Goal: Information Seeking & Learning: Understand process/instructions

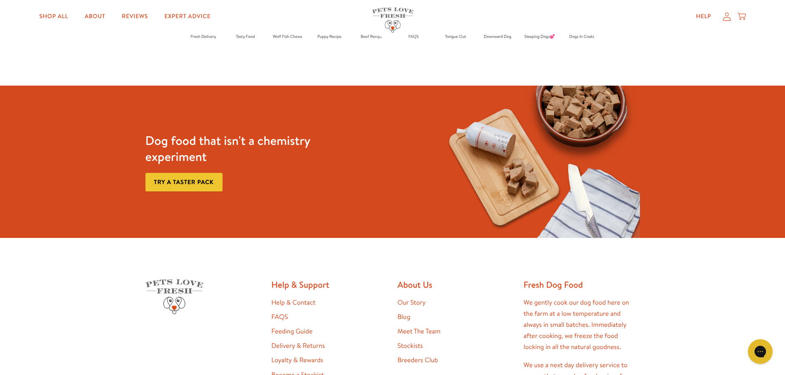
scroll to position [1713, 0]
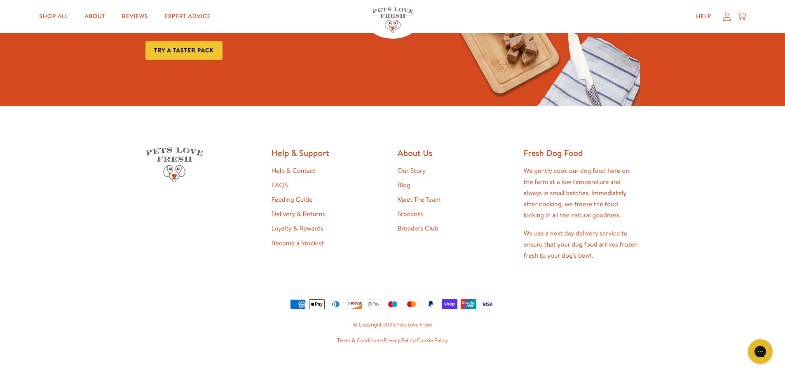
click at [304, 210] on link "Delivery & Returns" at bounding box center [298, 214] width 54 height 9
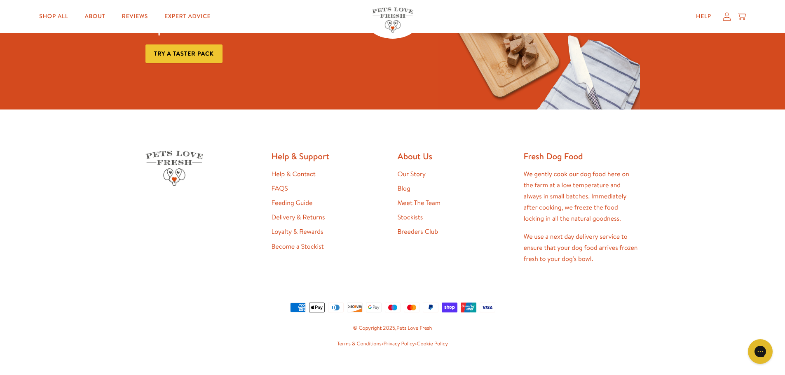
click at [303, 170] on link "Help & Contact" at bounding box center [293, 174] width 44 height 9
